Goal: Navigation & Orientation: Find specific page/section

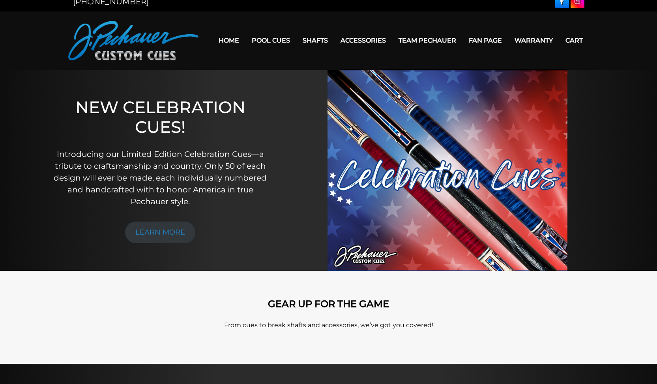
scroll to position [9, 0]
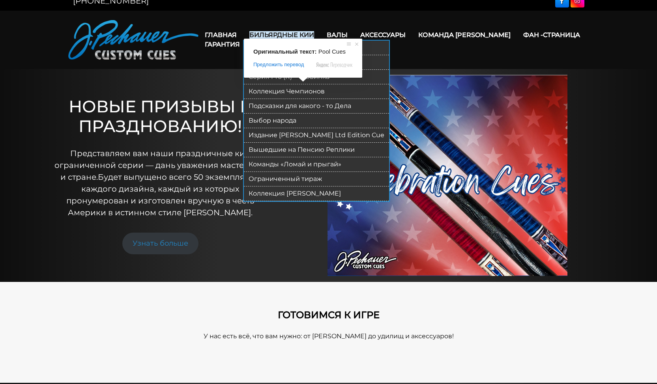
click at [303, 31] on ya-tr-span "Бильярдные Кии" at bounding box center [281, 34] width 65 height 7
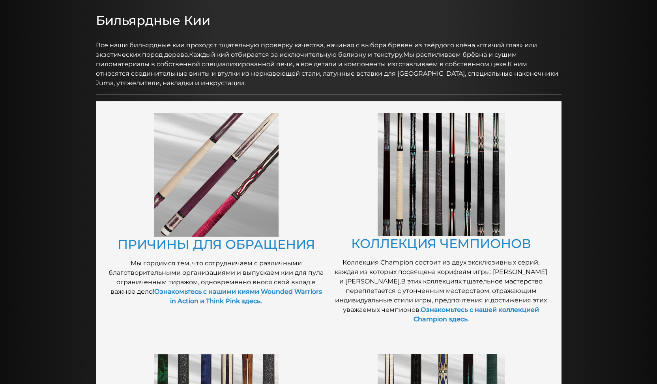
scroll to position [94, 0]
